Goal: Transaction & Acquisition: Purchase product/service

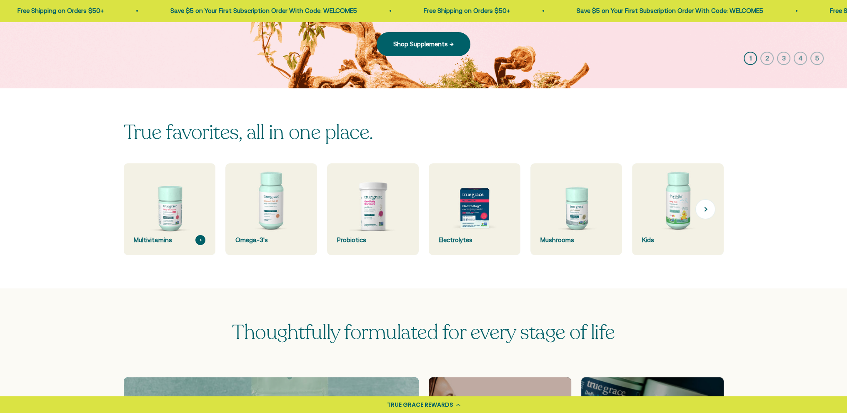
click at [172, 214] on img at bounding box center [169, 209] width 97 height 97
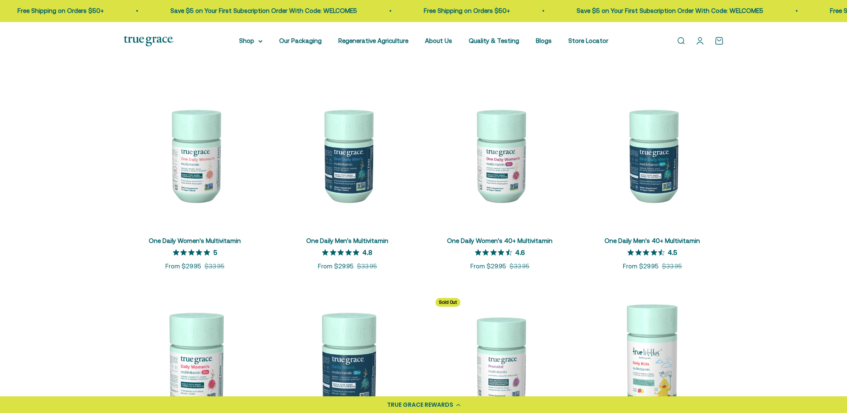
scroll to position [167, 0]
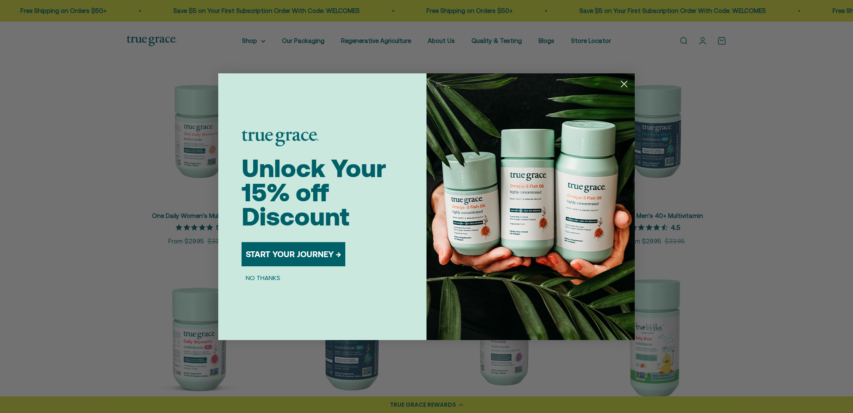
click at [625, 80] on circle "Close dialog" at bounding box center [624, 84] width 14 height 14
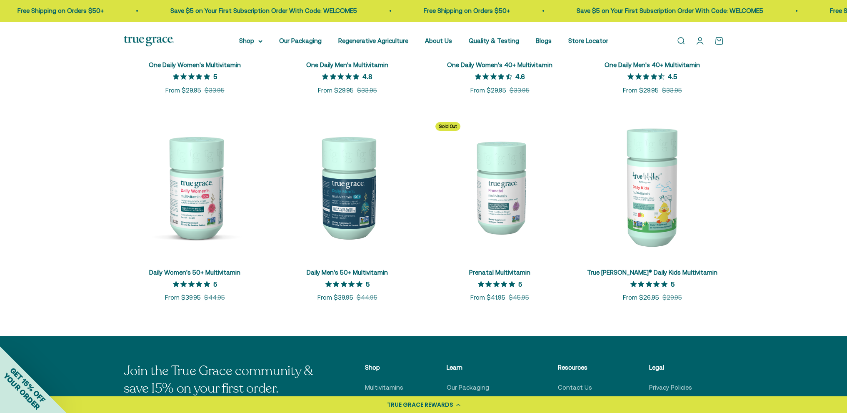
scroll to position [333, 0]
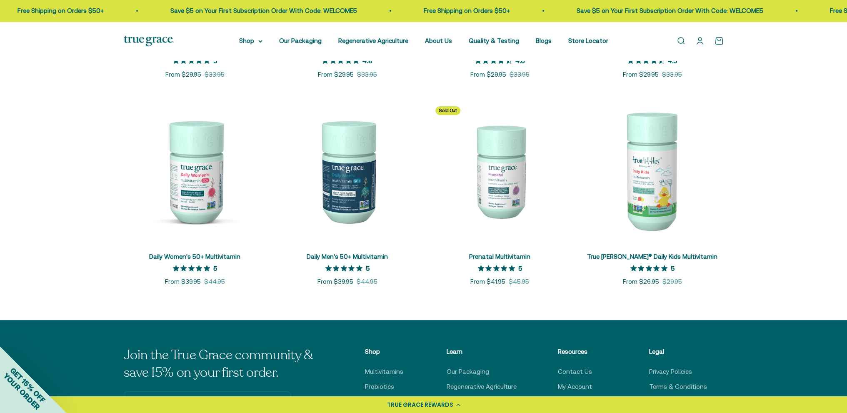
click at [646, 170] on img at bounding box center [652, 171] width 142 height 142
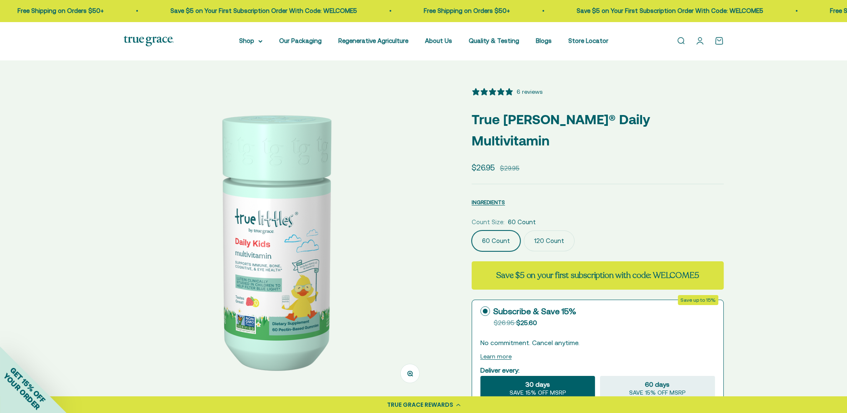
select select "3"
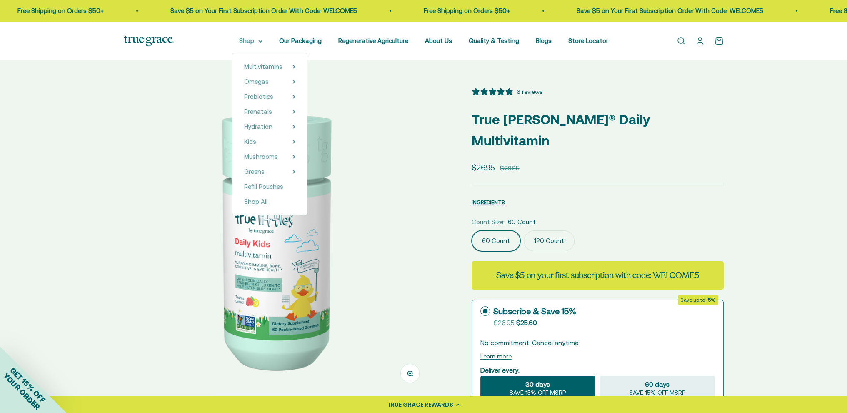
click at [260, 41] on summary "Shop" at bounding box center [250, 41] width 23 height 10
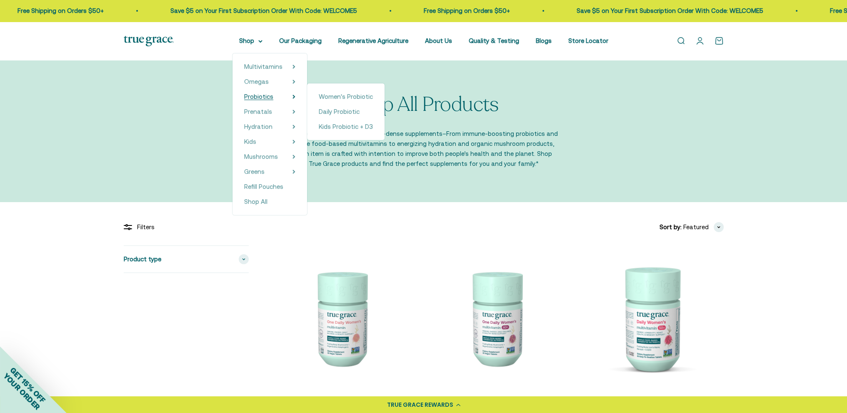
click at [266, 97] on span "Probiotics" at bounding box center [258, 96] width 29 height 7
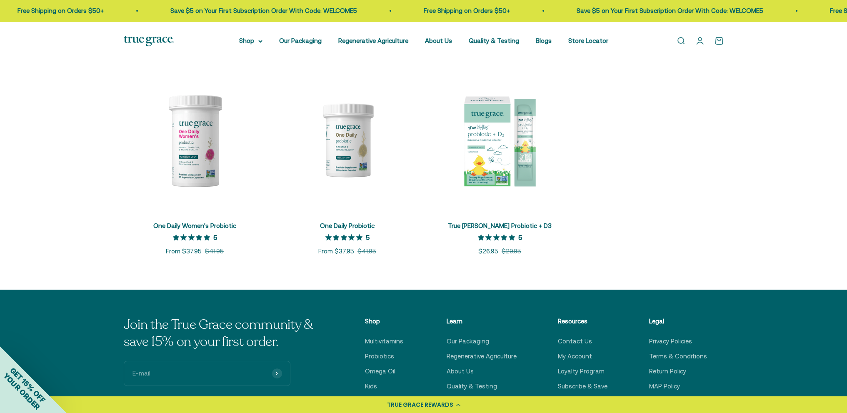
scroll to position [83, 0]
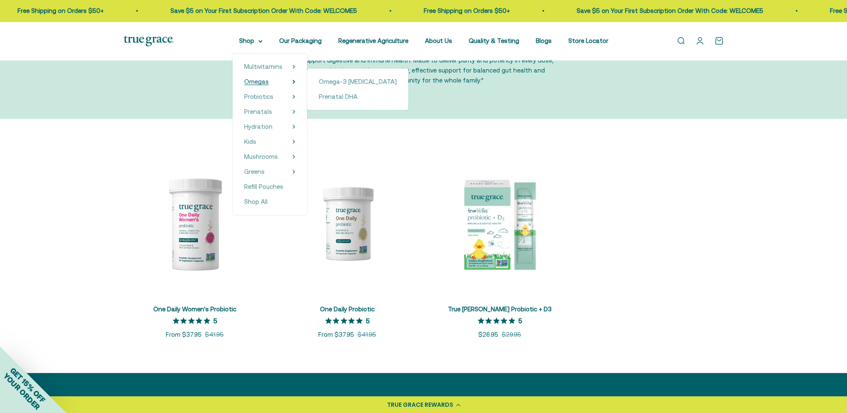
click at [259, 84] on span "Omegas" at bounding box center [256, 81] width 25 height 7
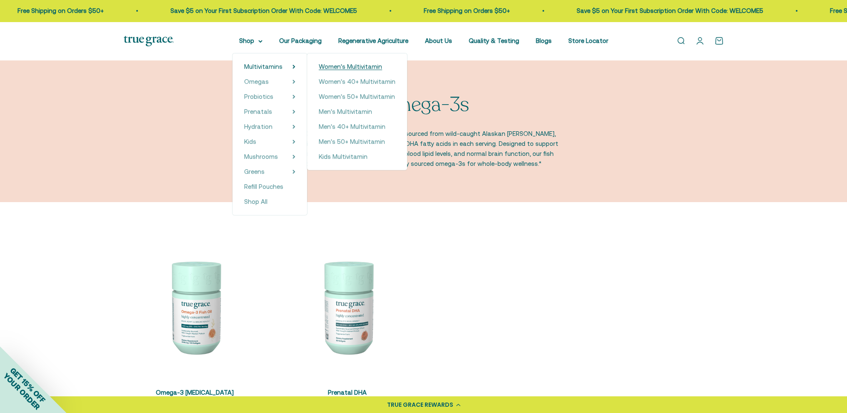
click at [349, 65] on span "Women's Multivitamin" at bounding box center [350, 66] width 63 height 7
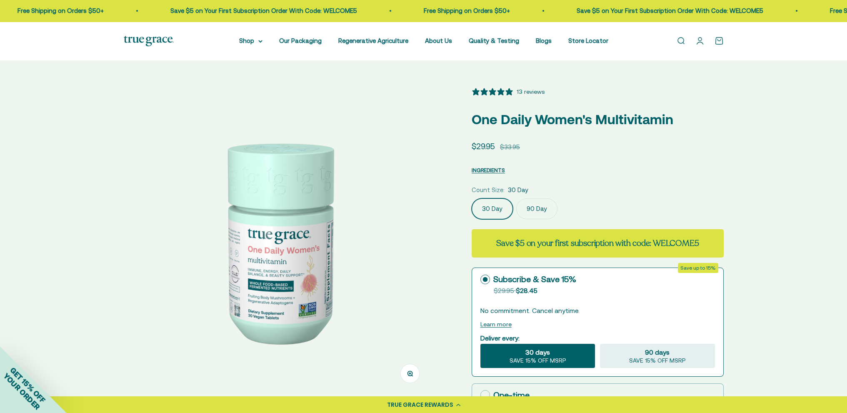
select select "3"
